Goal: Navigation & Orientation: Find specific page/section

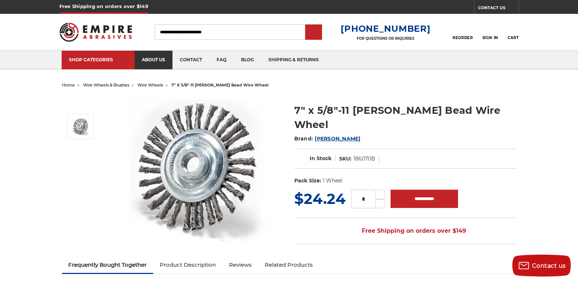
click at [142, 53] on link "about us" at bounding box center [154, 60] width 38 height 19
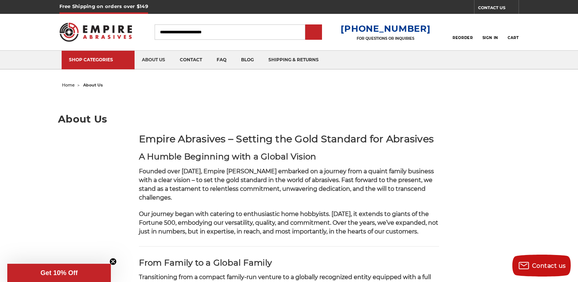
click at [0, 0] on div "Close dialog WANT 10% OFF YOUR NEXT PURCHASE? Sign up for our newsletter to rec…" at bounding box center [0, 0] width 0 height 0
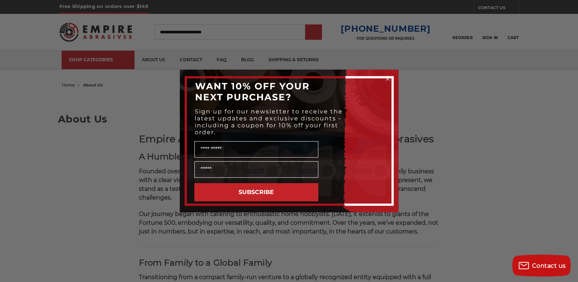
click at [224, 196] on button "SUBSCRIBE" at bounding box center [257, 192] width 124 height 18
click at [240, 185] on button "SUBSCRIBE" at bounding box center [257, 192] width 124 height 18
click at [60, 50] on div "Close dialog WANT 10% OFF YOUR NEXT PURCHASE? Sign up for our newsletter to rec…" at bounding box center [289, 141] width 578 height 282
click at [386, 77] on icon "Close dialog" at bounding box center [387, 78] width 7 height 7
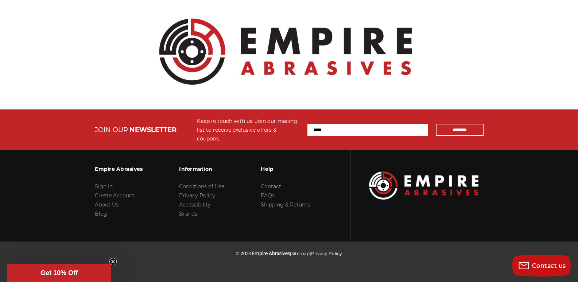
scroll to position [912, 0]
click at [346, 136] on input "Email Address" at bounding box center [368, 130] width 120 height 12
type input "**********"
click at [397, 199] on img at bounding box center [423, 186] width 109 height 28
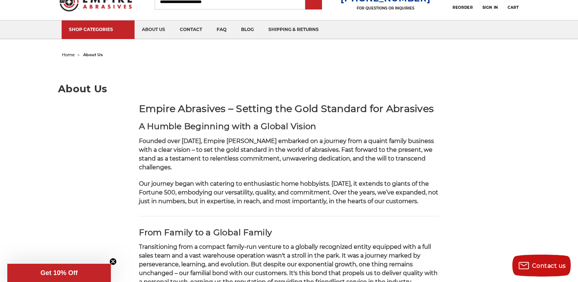
scroll to position [15, 0]
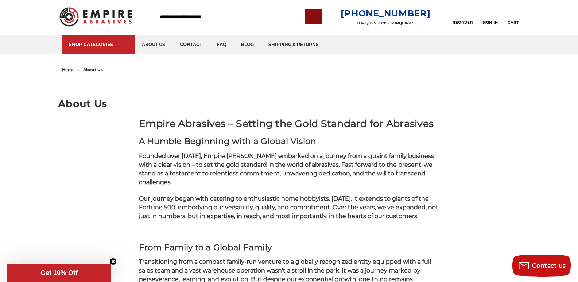
click at [321, 15] on input "submit" at bounding box center [314, 17] width 15 height 15
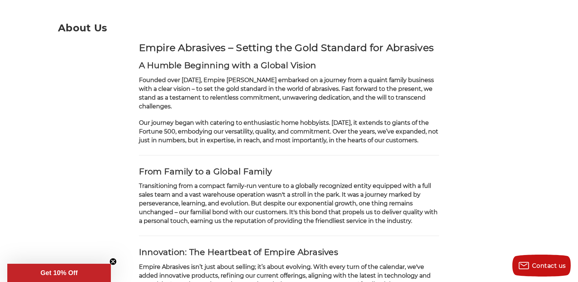
scroll to position [46, 0]
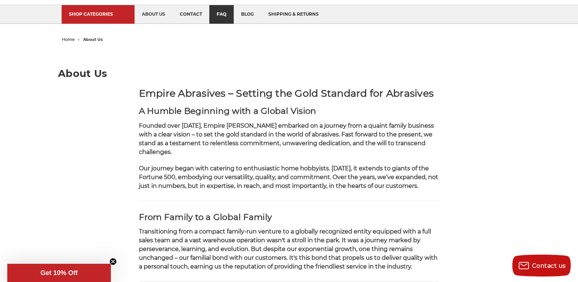
click at [212, 7] on link "faq" at bounding box center [221, 14] width 24 height 19
